Goal: Information Seeking & Learning: Find specific fact

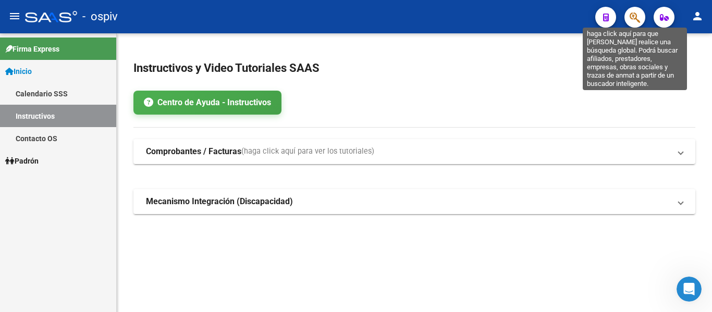
click at [640, 16] on icon "button" at bounding box center [635, 17] width 10 height 12
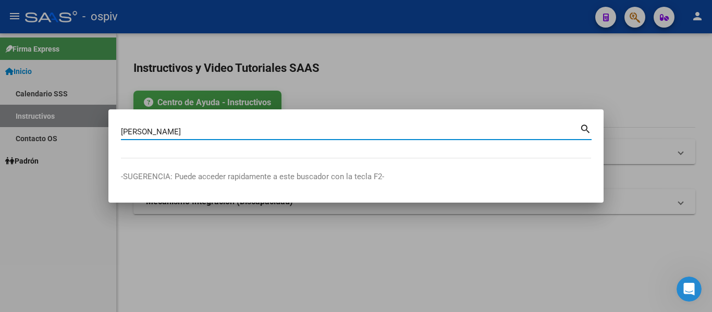
type input "[PERSON_NAME]"
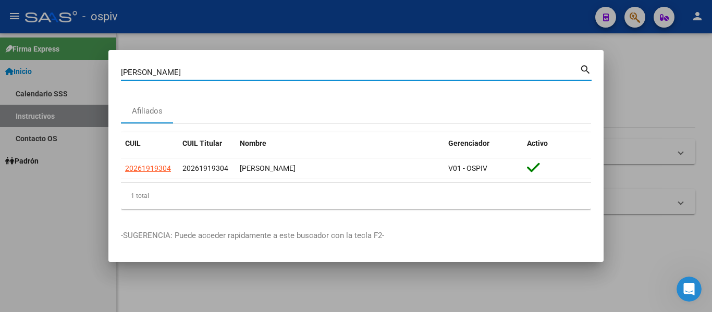
click at [620, 101] on div at bounding box center [356, 156] width 712 height 312
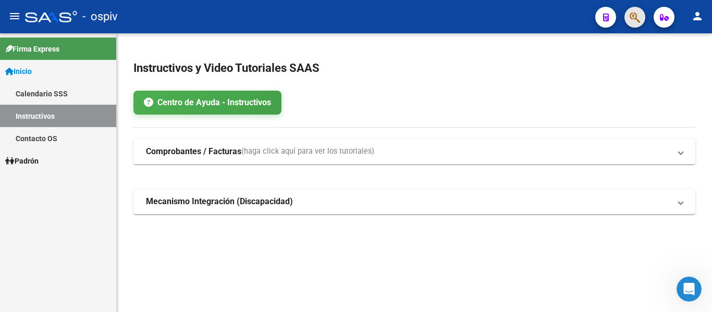
click at [627, 20] on button "button" at bounding box center [635, 17] width 21 height 21
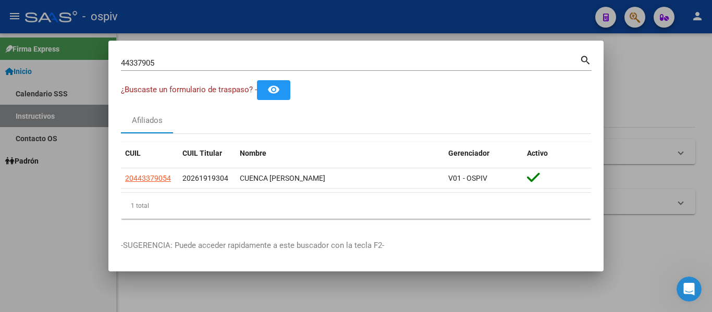
click at [582, 59] on mat-icon "search" at bounding box center [586, 59] width 12 height 13
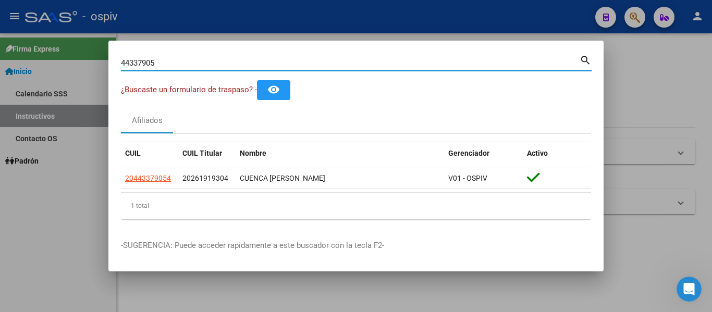
drag, startPoint x: 211, startPoint y: 61, endPoint x: 0, endPoint y: 57, distance: 210.7
click at [0, 57] on div "44337905 Buscar (apellido, dni, cuil, nro traspaso, cuit, obra social) search ¿…" at bounding box center [356, 156] width 712 height 312
click at [224, 62] on input "39512393" at bounding box center [350, 62] width 459 height 9
type input "3"
type input "5"
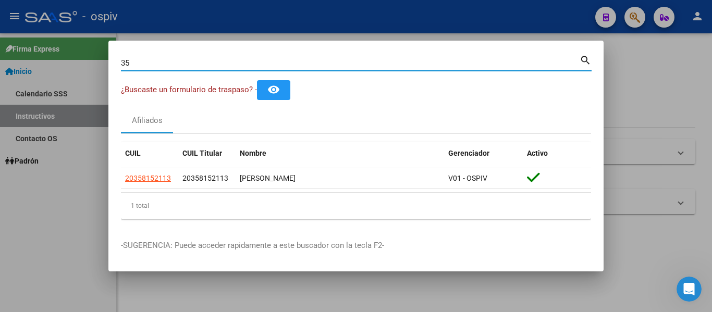
type input "3"
type input "27687966"
